Goal: Task Accomplishment & Management: Use online tool/utility

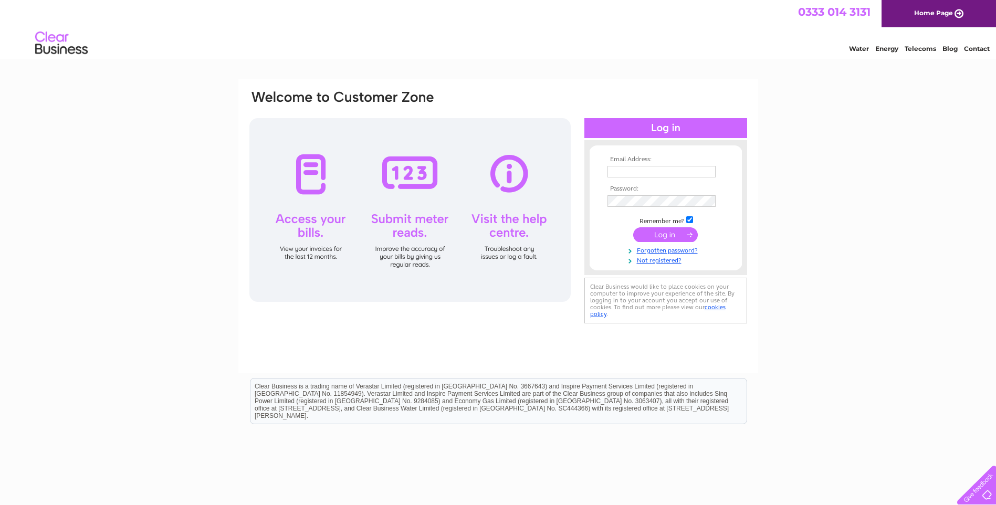
type input "sjegroat@talk21.com"
click at [670, 234] on input "submit" at bounding box center [665, 234] width 65 height 15
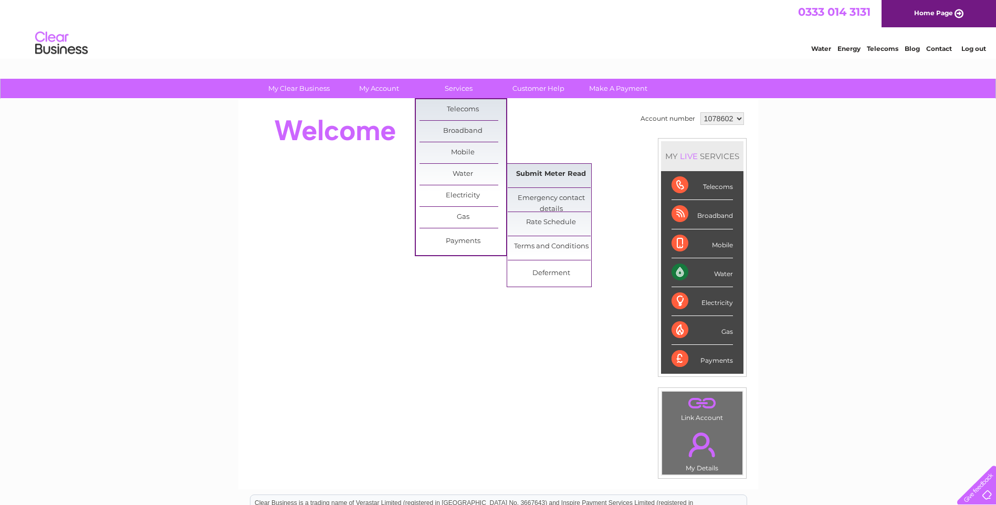
click at [541, 179] on link "Submit Meter Read" at bounding box center [551, 174] width 87 height 21
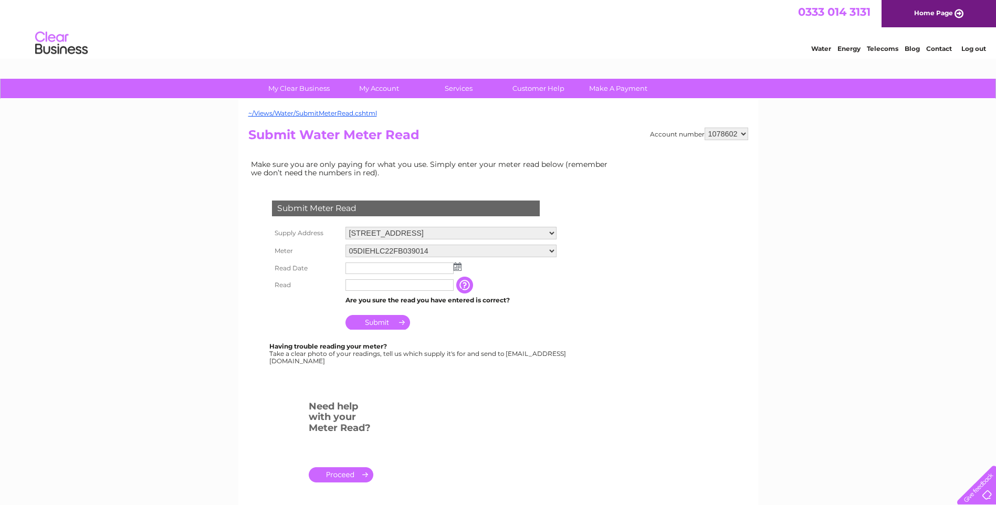
click at [457, 267] on img at bounding box center [458, 267] width 8 height 8
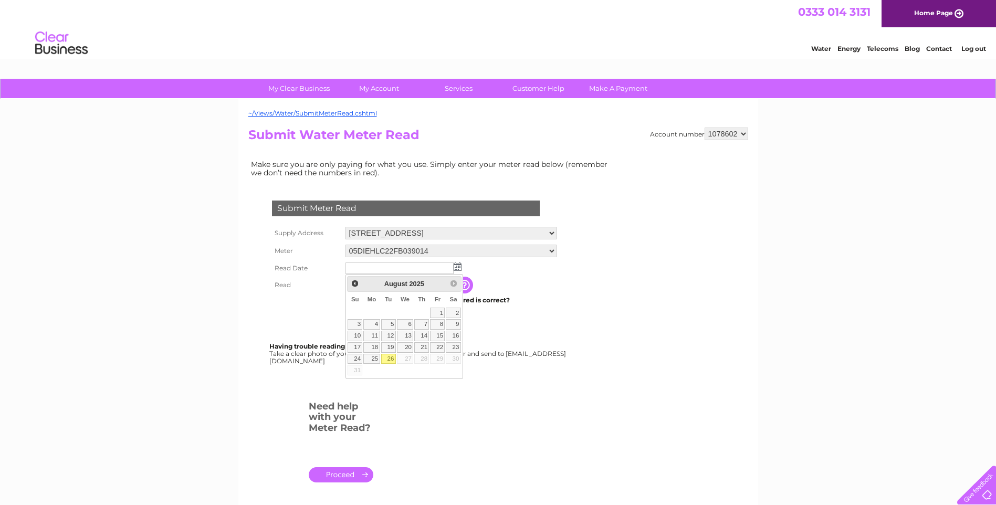
click at [389, 361] on link "26" at bounding box center [388, 359] width 15 height 11
type input "2025/08/26"
click at [389, 361] on link "26" at bounding box center [388, 359] width 15 height 11
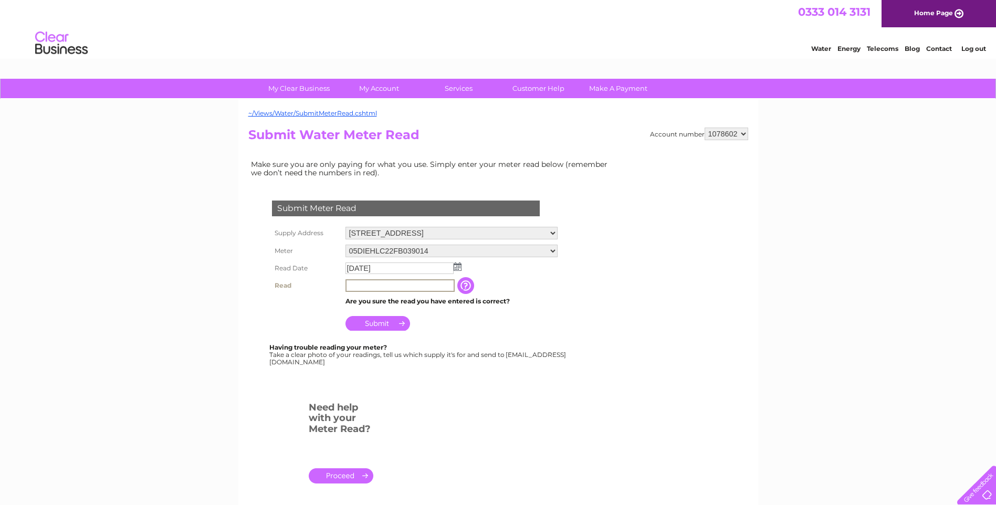
click at [389, 289] on input "text" at bounding box center [400, 285] width 109 height 13
type input "356"
click at [391, 323] on input "Submit" at bounding box center [378, 322] width 65 height 15
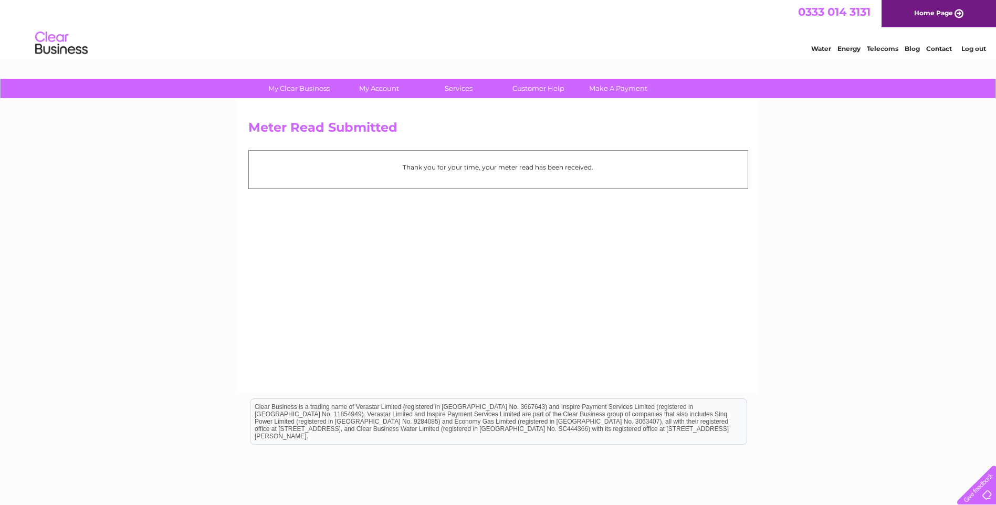
click at [976, 49] on link "Log out" at bounding box center [974, 49] width 25 height 8
